Goal: Task Accomplishment & Management: Manage account settings

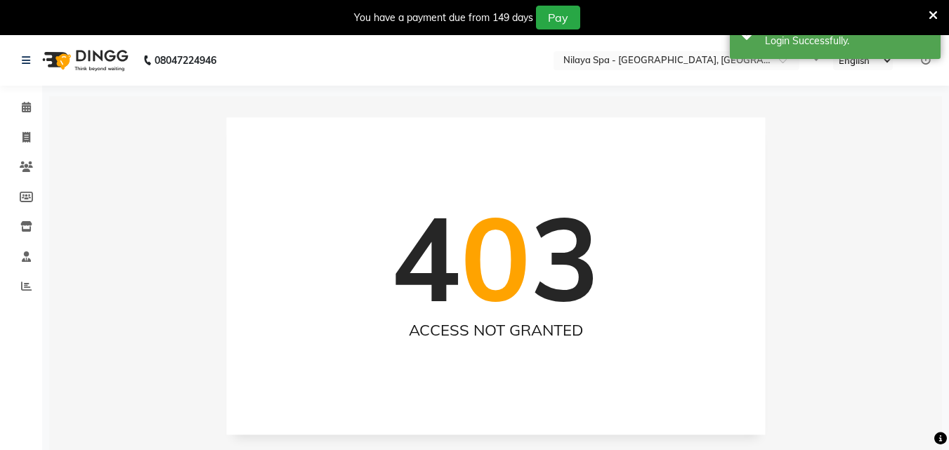
select select "en"
click at [30, 105] on icon at bounding box center [26, 107] width 9 height 11
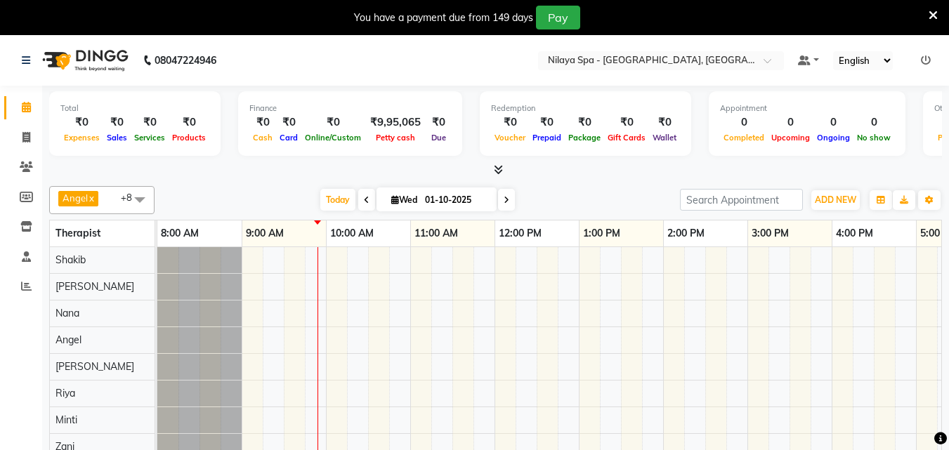
click at [367, 195] on span at bounding box center [366, 200] width 17 height 22
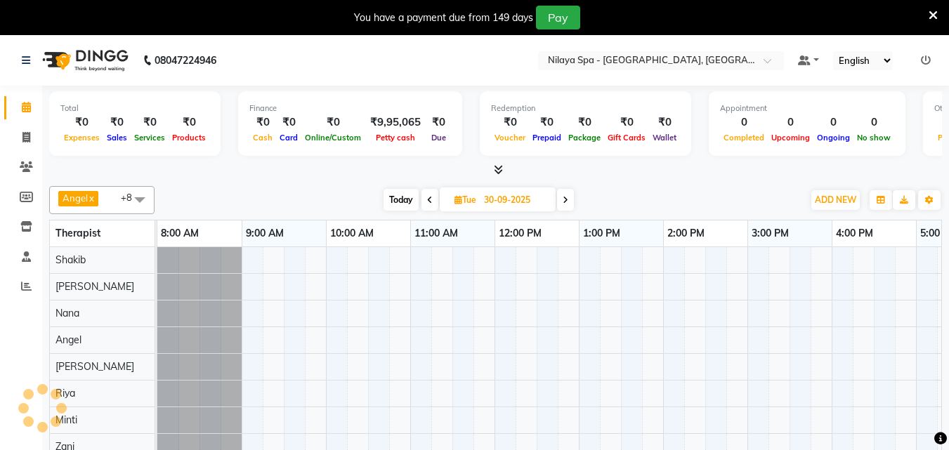
scroll to position [0, 85]
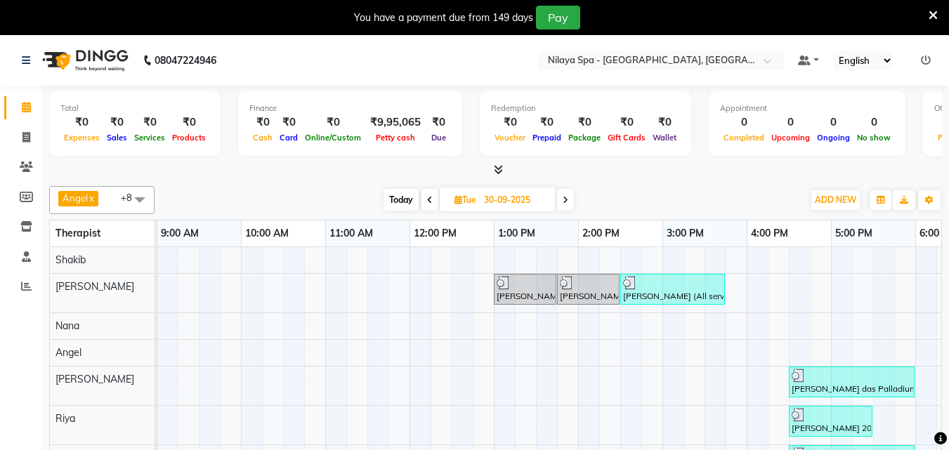
click at [427, 200] on icon at bounding box center [430, 200] width 6 height 8
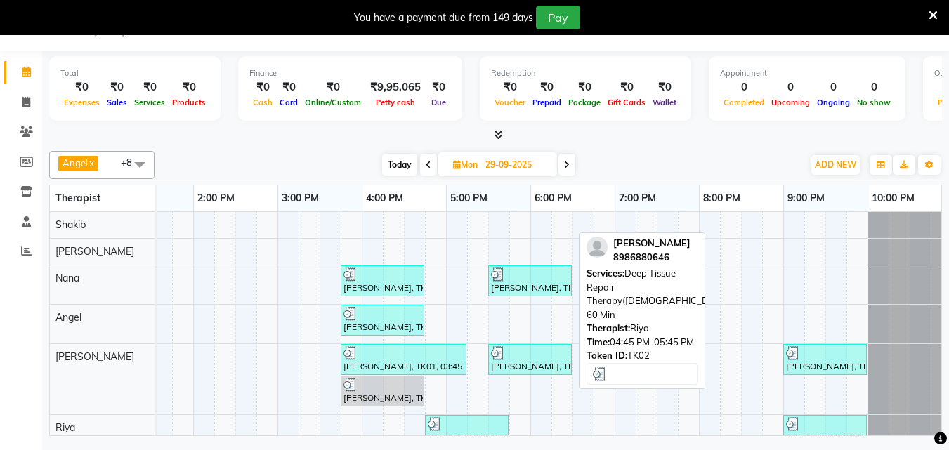
scroll to position [134, 0]
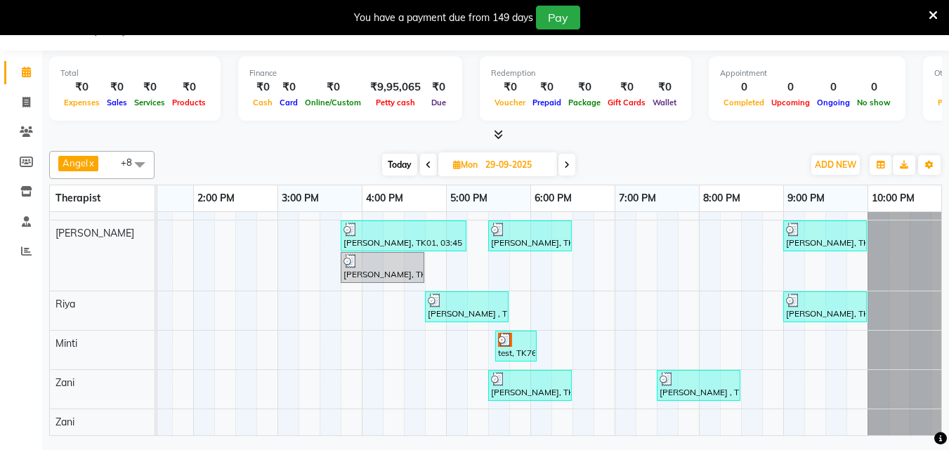
click at [568, 164] on icon at bounding box center [567, 165] width 6 height 8
type input "30-09-2025"
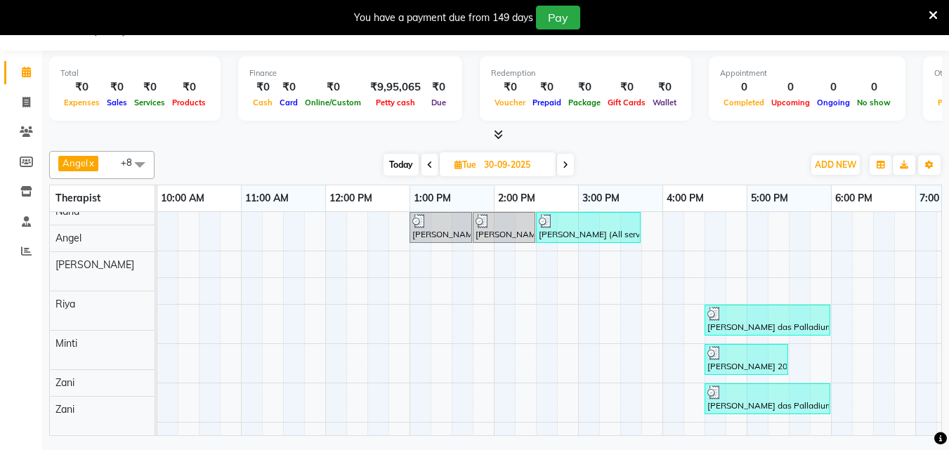
scroll to position [27, 0]
